Goal: Transaction & Acquisition: Download file/media

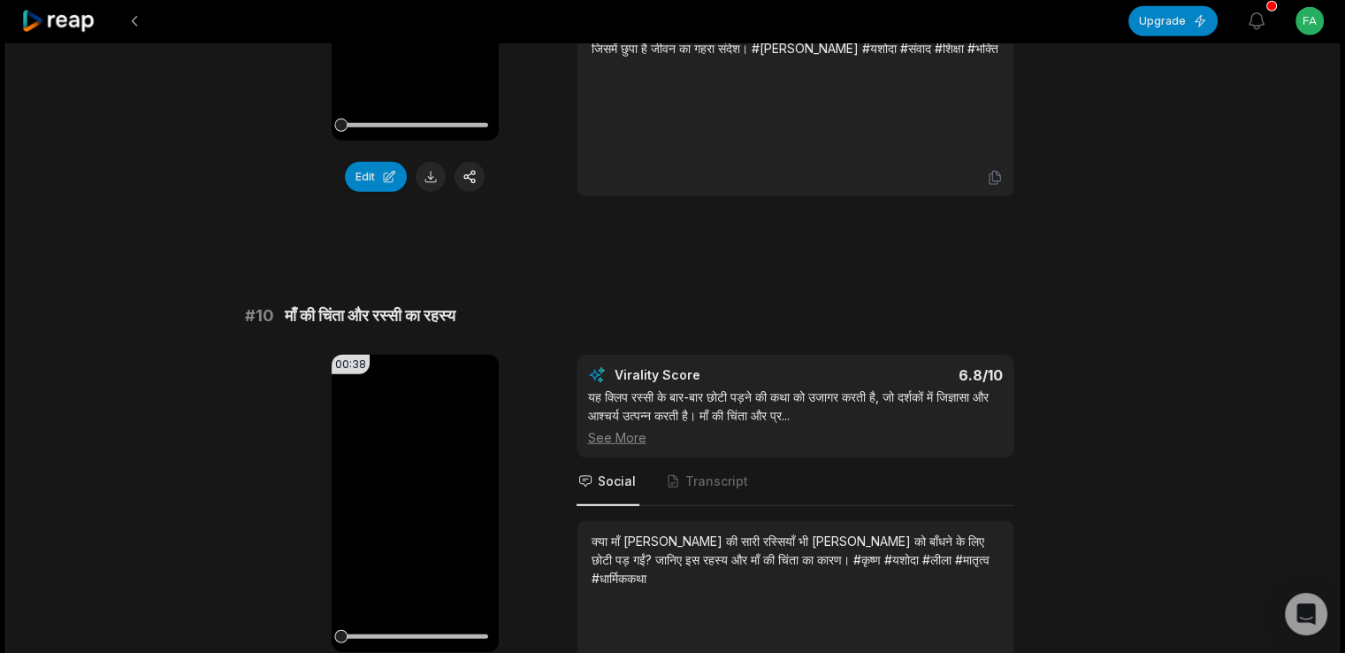
scroll to position [4730, 0]
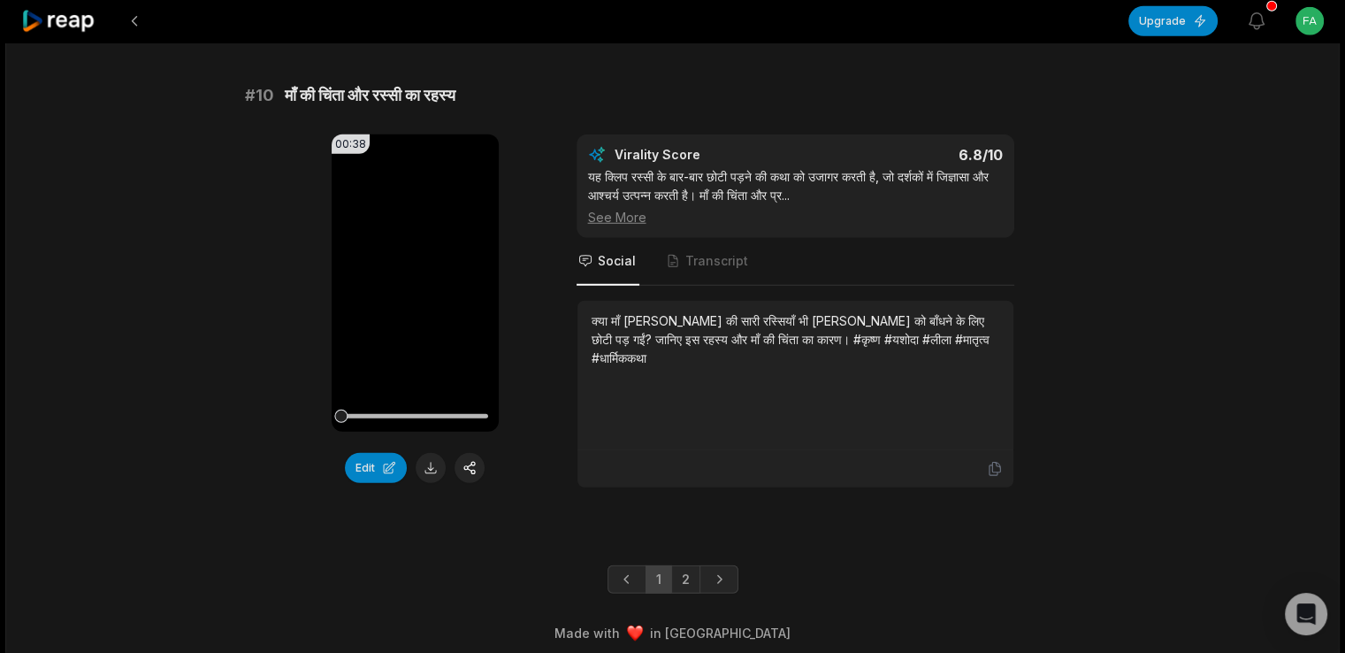
click at [688, 581] on li "2" at bounding box center [685, 579] width 29 height 28
click at [688, 575] on link "2" at bounding box center [685, 579] width 29 height 28
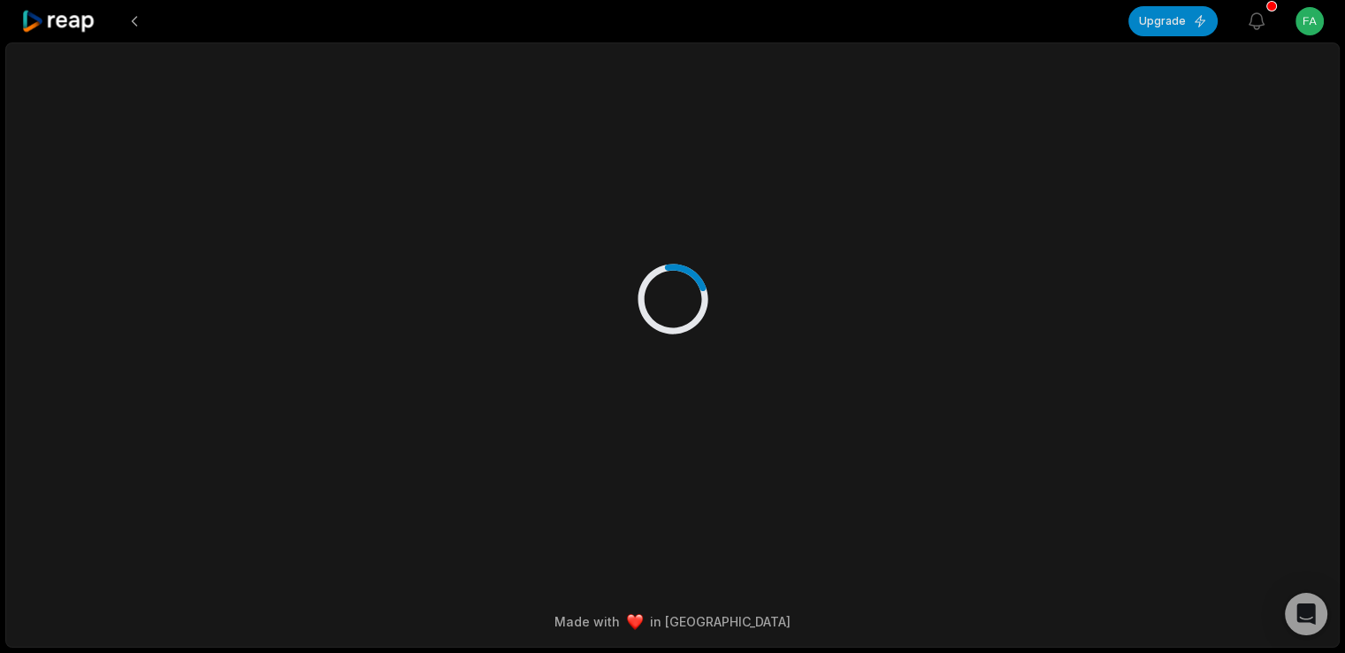
scroll to position [0, 0]
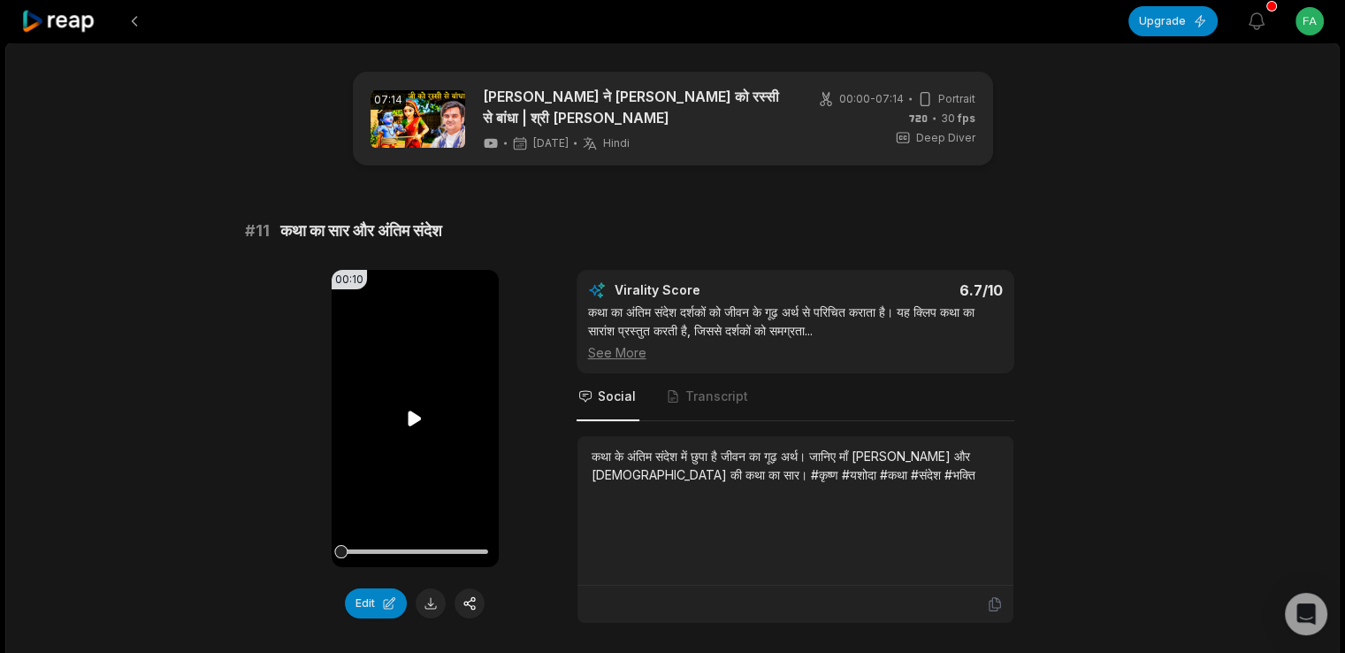
click at [407, 441] on video "Your browser does not support mp4 format." at bounding box center [415, 418] width 167 height 297
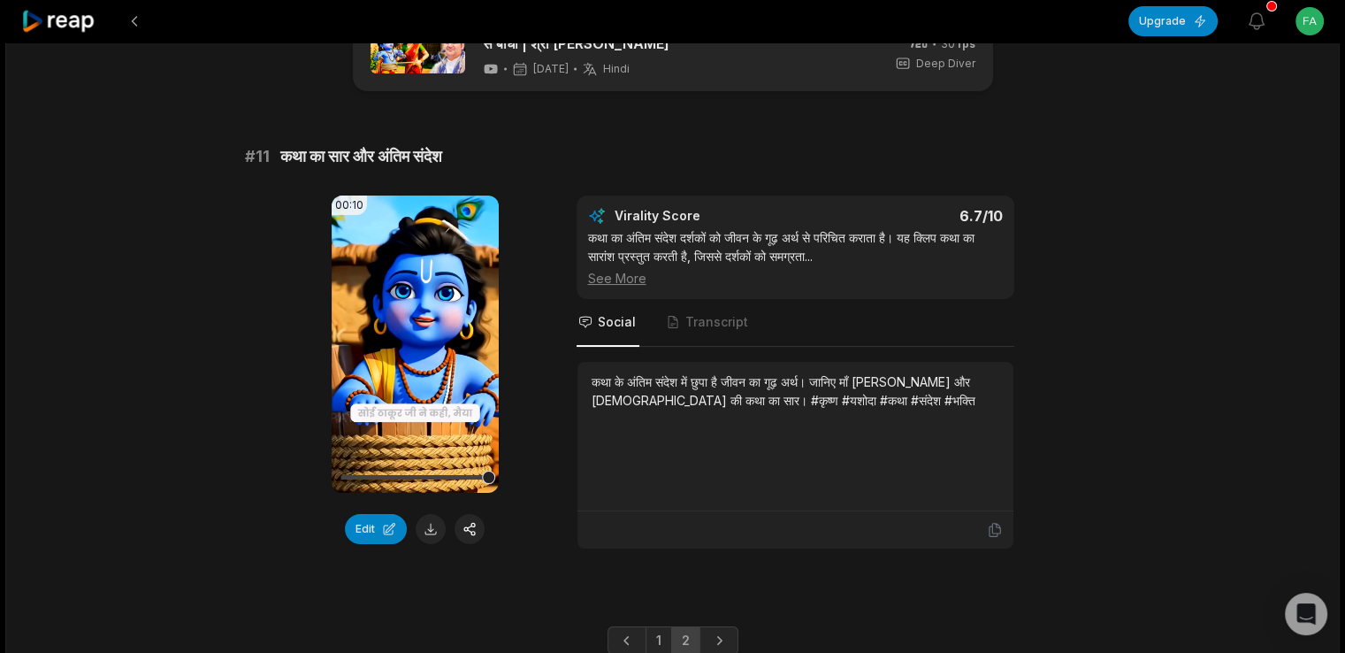
scroll to position [145, 0]
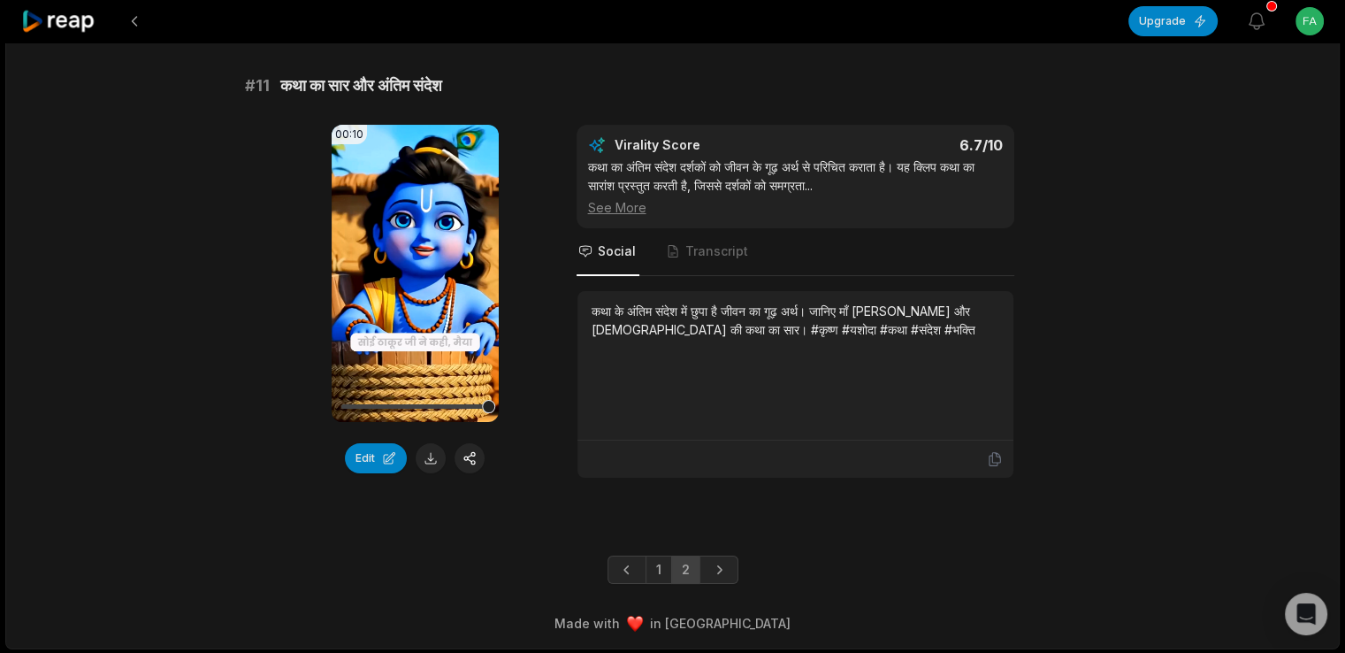
click at [432, 459] on button at bounding box center [431, 458] width 30 height 30
click at [400, 344] on video "Your browser does not support mp4 format." at bounding box center [415, 273] width 167 height 297
click at [421, 278] on icon at bounding box center [414, 273] width 21 height 21
